Goal: Transaction & Acquisition: Subscribe to service/newsletter

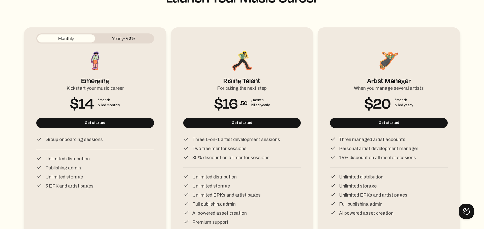
scroll to position [48, 0]
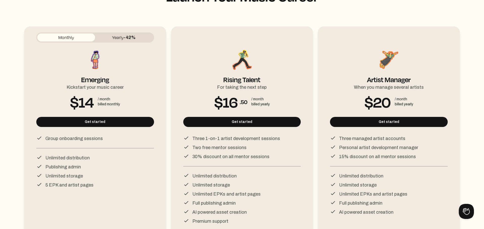
click at [141, 34] on button "Yearly -42%" at bounding box center [124, 38] width 58 height 8
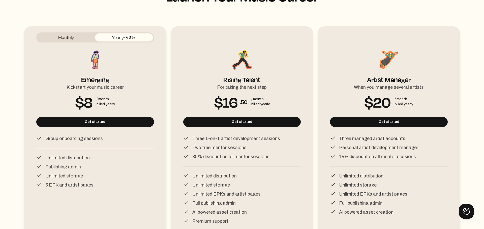
click at [86, 38] on button "Monthly" at bounding box center [66, 38] width 58 height 8
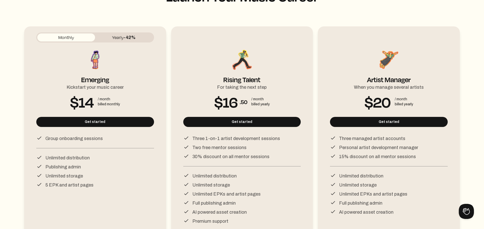
click at [132, 35] on span "-42%" at bounding box center [130, 37] width 12 height 5
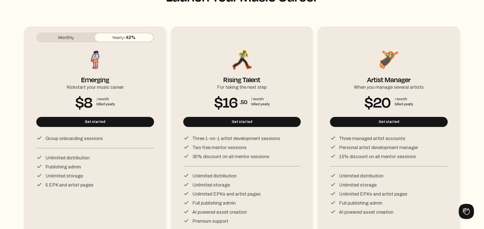
click at [86, 30] on div "Monthly Yearly -42% Emerging Kickstart your music career $8 / month billed year…" at bounding box center [95, 135] width 142 height 218
click at [87, 36] on button "Monthly" at bounding box center [66, 38] width 58 height 8
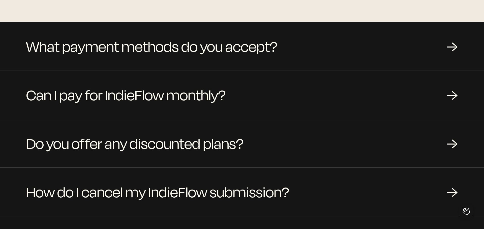
scroll to position [464, 0]
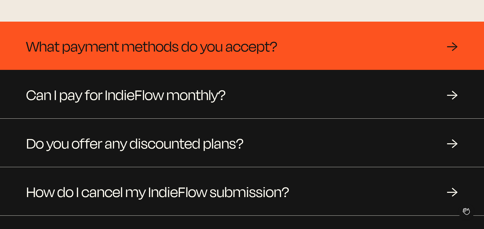
click at [229, 37] on span "What payment methods do you accept?" at bounding box center [151, 46] width 251 height 24
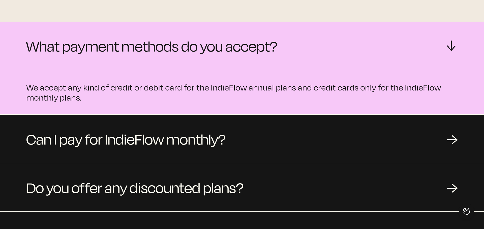
click at [229, 37] on span "What payment methods do you accept?" at bounding box center [151, 46] width 251 height 24
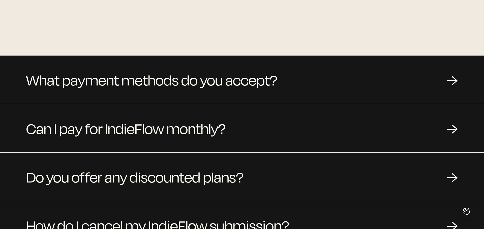
scroll to position [434, 0]
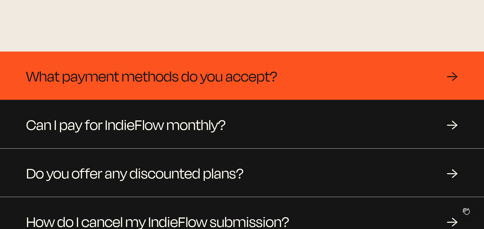
click at [314, 69] on div "What payment methods do you accept? →" at bounding box center [242, 76] width 484 height 48
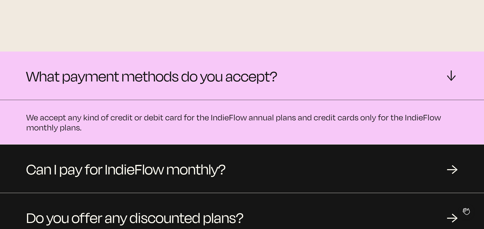
click at [314, 69] on div "What payment methods do you accept? →" at bounding box center [242, 76] width 484 height 48
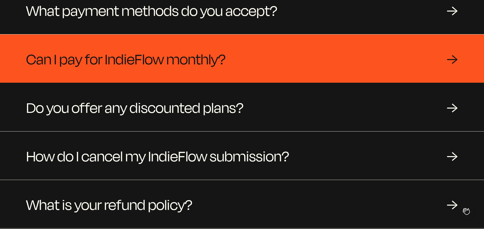
scroll to position [500, 0]
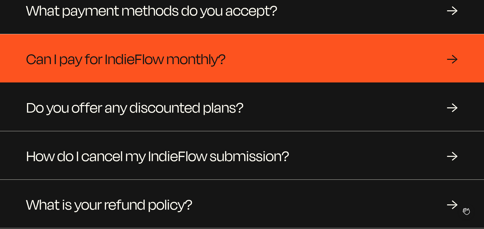
click at [267, 69] on div "Can I pay for IndieFlow monthly? →" at bounding box center [242, 58] width 484 height 48
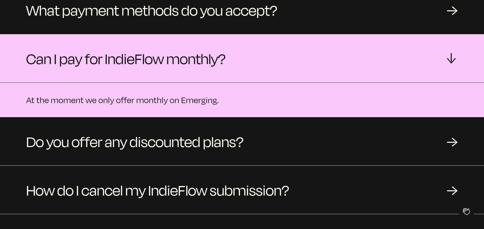
click at [267, 69] on div "Can I pay for IndieFlow monthly? →" at bounding box center [242, 58] width 484 height 48
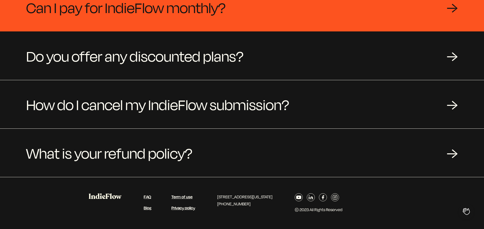
scroll to position [551, 0]
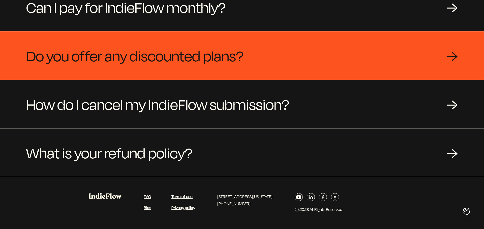
click at [237, 64] on span "Do you offer any discounted plans?" at bounding box center [134, 56] width 217 height 24
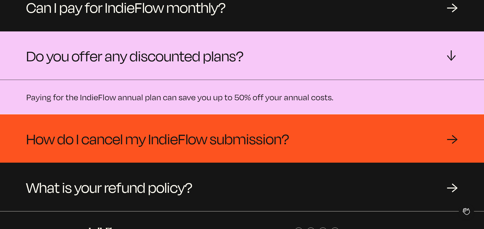
click at [258, 127] on span "How do I cancel my IndieFlow submission?" at bounding box center [157, 139] width 263 height 24
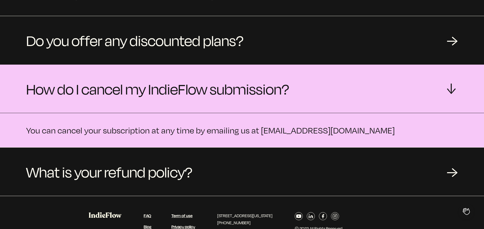
scroll to position [567, 0]
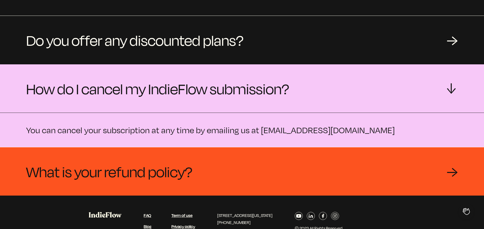
click at [232, 170] on div "What is your refund policy? →" at bounding box center [242, 172] width 484 height 48
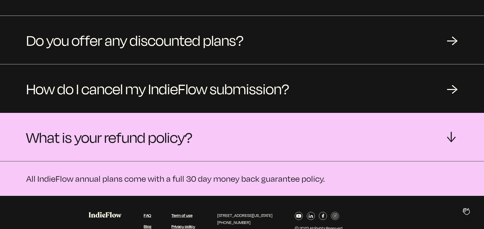
click at [236, 147] on div "What is your refund policy? →" at bounding box center [242, 137] width 484 height 48
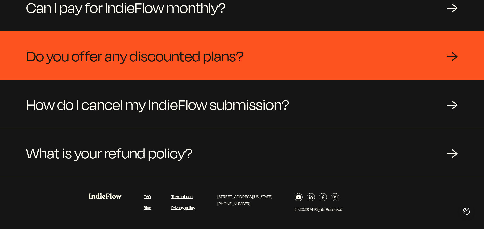
click at [230, 44] on span "Do you offer any discounted plans?" at bounding box center [134, 56] width 217 height 24
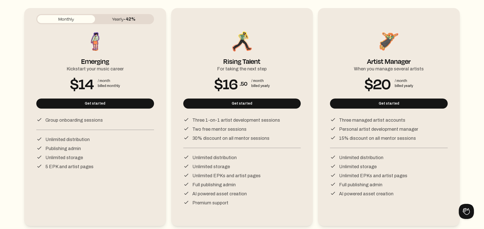
scroll to position [66, 0]
